Goal: Book appointment/travel/reservation

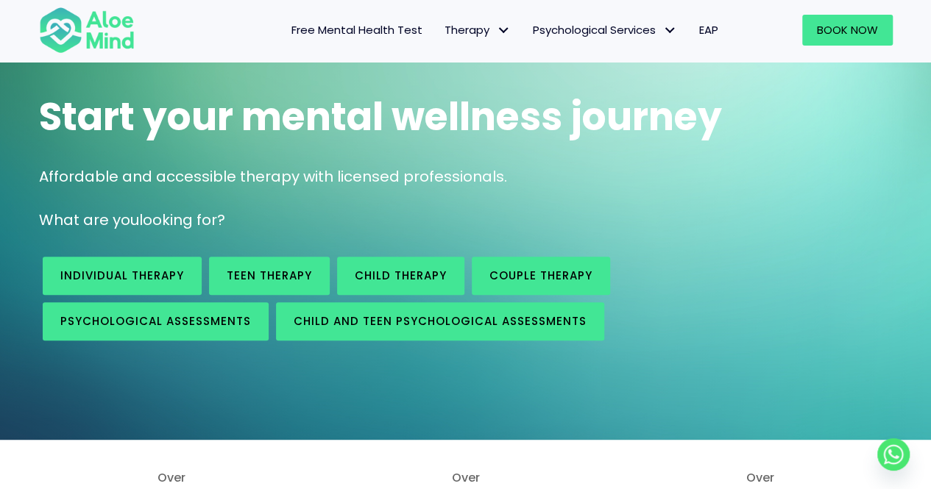
scroll to position [90, 0]
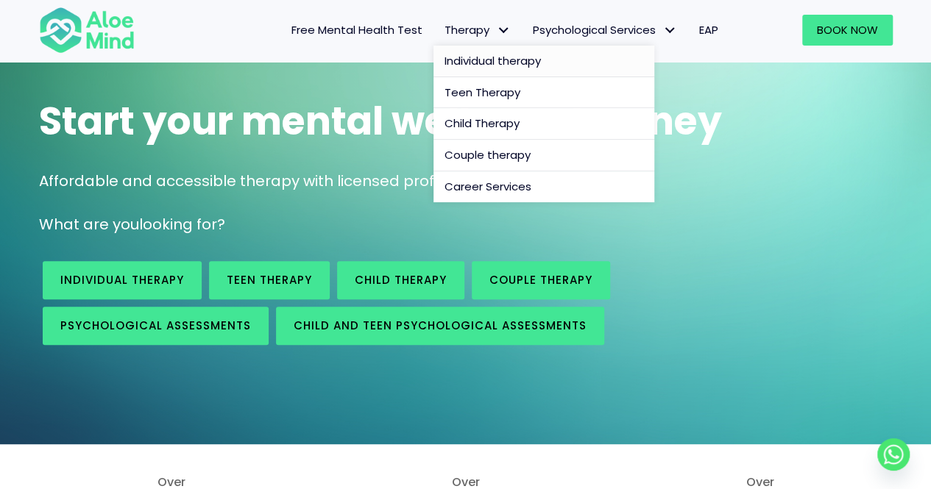
click at [477, 60] on span "Individual therapy" at bounding box center [492, 60] width 96 height 15
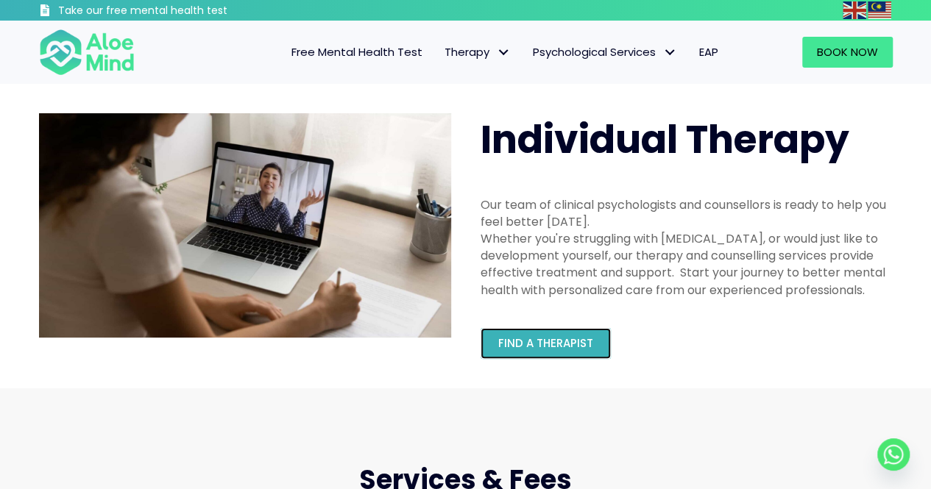
click at [559, 340] on span "Find a therapist" at bounding box center [545, 343] width 95 height 15
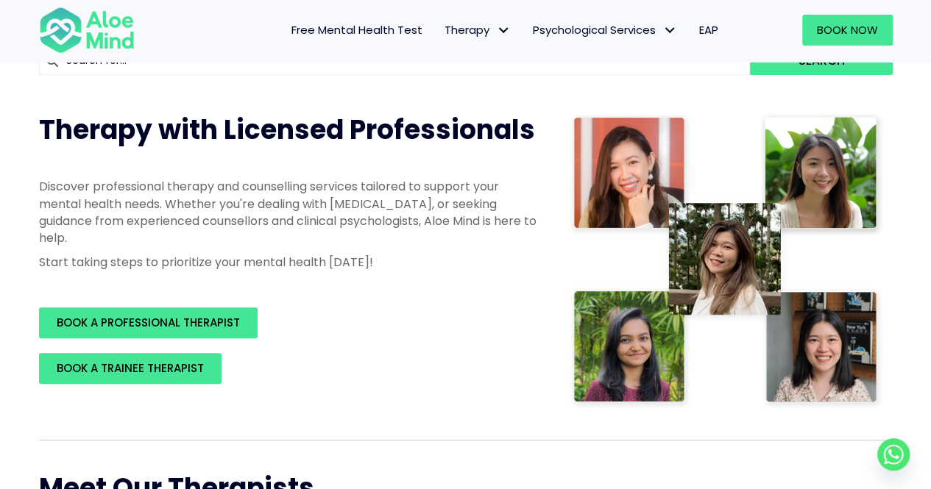
scroll to position [157, 0]
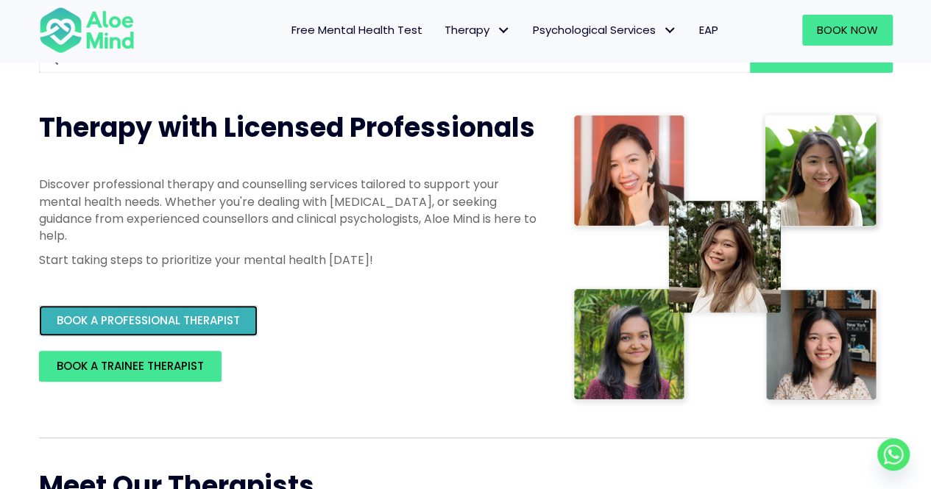
click at [218, 327] on span "BOOK A PROFESSIONAL THERAPIST" at bounding box center [148, 320] width 183 height 15
